Goal: Transaction & Acquisition: Subscribe to service/newsletter

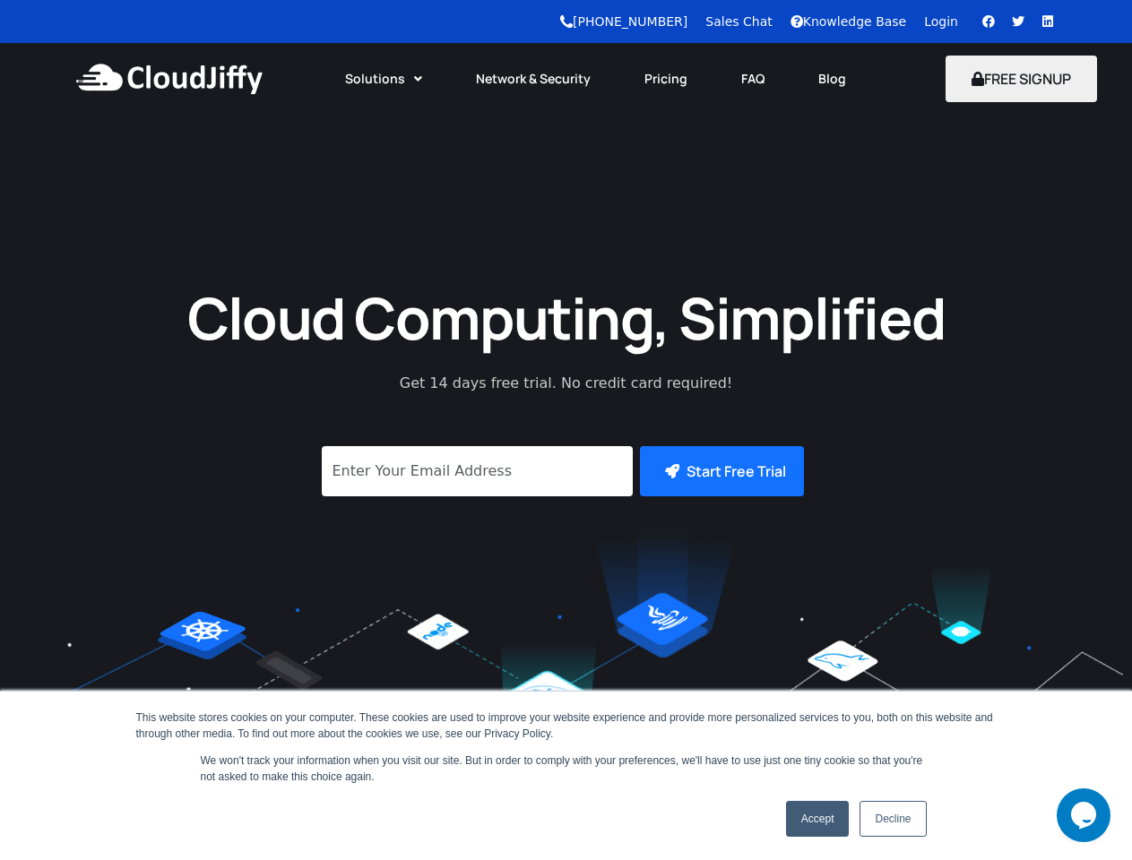
click at [384, 79] on link "Solutions" at bounding box center [383, 78] width 131 height 39
click at [1022, 79] on button "FREE SIGNUP" at bounding box center [1021, 79] width 151 height 47
click at [720, 471] on button "Start Free Trial" at bounding box center [722, 471] width 164 height 50
click at [1084, 816] on icon "Chat widget" at bounding box center [1083, 815] width 25 height 27
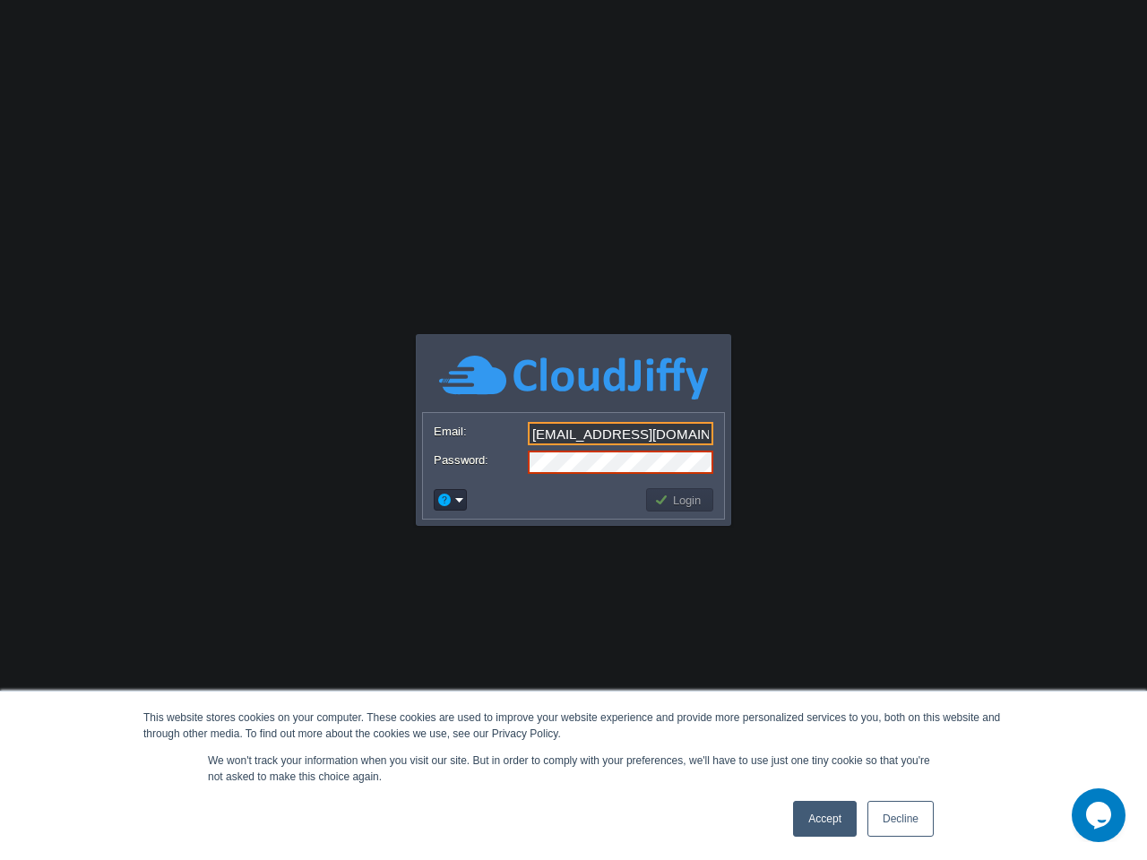
click at [574, 430] on input "[EMAIL_ADDRESS][DOMAIN_NAME]" at bounding box center [621, 433] width 186 height 23
click at [450, 500] on button "button" at bounding box center [444, 500] width 16 height 16
click at [445, 500] on button "button" at bounding box center [444, 500] width 16 height 16
click at [679, 500] on button "Login" at bounding box center [680, 500] width 52 height 16
click at [680, 500] on button "Login" at bounding box center [680, 500] width 52 height 16
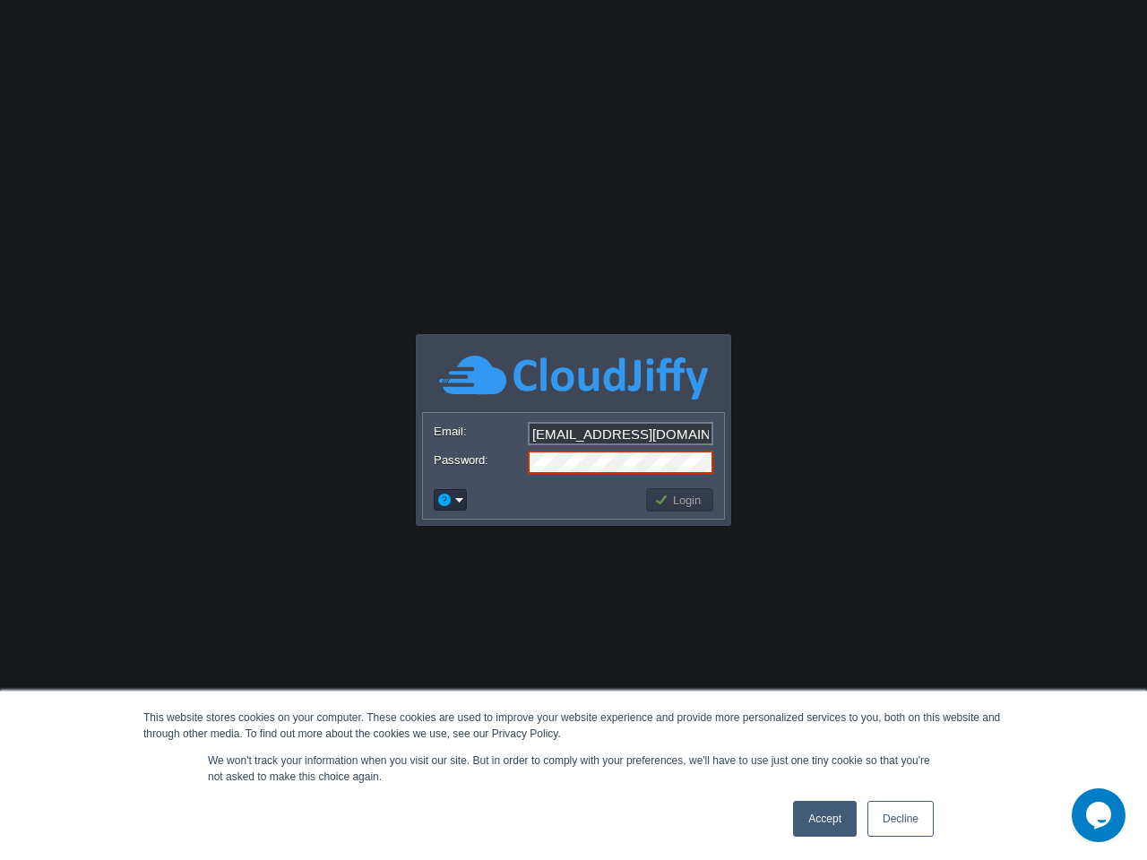
click at [1099, 816] on icon "Chat widget" at bounding box center [1098, 815] width 25 height 27
